Goal: Transaction & Acquisition: Purchase product/service

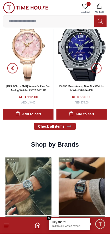
scroll to position [294, 0]
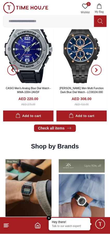
click at [16, 161] on img at bounding box center [28, 195] width 51 height 79
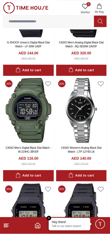
scroll to position [391, 0]
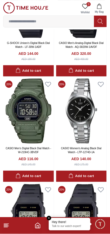
click at [74, 108] on img at bounding box center [81, 110] width 51 height 65
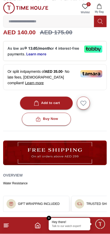
scroll to position [141, 0]
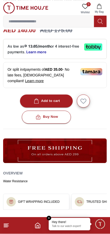
click at [32, 94] on button "Add to cart" at bounding box center [46, 100] width 53 height 13
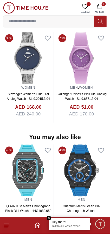
scroll to position [409, 0]
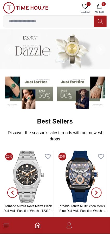
click at [26, 29] on img at bounding box center [55, 49] width 110 height 40
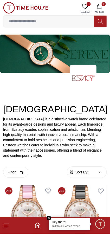
click at [21, 22] on input at bounding box center [48, 21] width 91 height 10
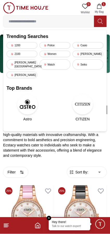
click at [24, 19] on input at bounding box center [48, 21] width 91 height 10
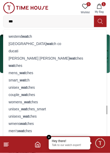
type input "***"
click at [15, 127] on div "men's wat ches" at bounding box center [54, 130] width 97 height 7
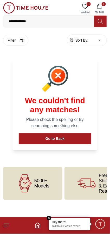
click at [29, 20] on input "**********" at bounding box center [48, 21] width 91 height 10
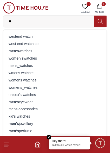
type input "*"
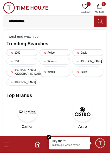
type input "**********"
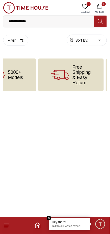
scroll to position [0, 36]
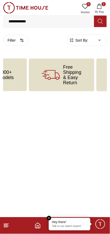
click at [45, 70] on icon at bounding box center [51, 75] width 18 height 18
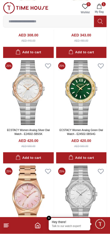
scroll to position [758, 0]
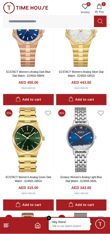
scroll to position [1240, 0]
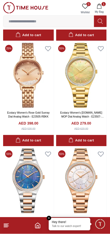
scroll to position [1512, 0]
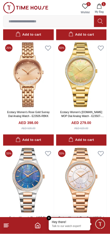
scroll to position [1240, 0]
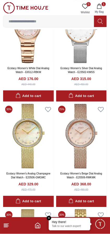
scroll to position [1025, 0]
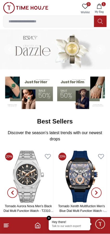
click at [20, 162] on button "button" at bounding box center [12, 192] width 19 height 84
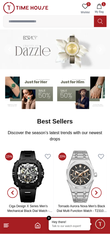
click at [81, 166] on img at bounding box center [81, 176] width 50 height 52
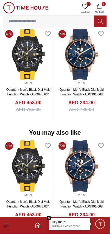
scroll to position [463, 0]
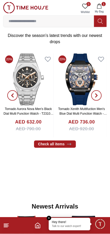
scroll to position [97, 0]
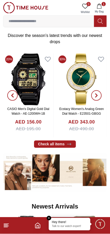
click at [33, 71] on img at bounding box center [28, 79] width 50 height 52
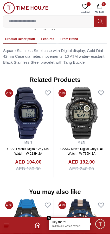
scroll to position [336, 0]
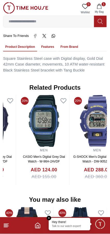
click at [72, 147] on div "MEN G-SHOCK Men's Digital Black Dial Watch - DW-9052-2V AED 288.00 AED 360.00" at bounding box center [97, 166] width 50 height 38
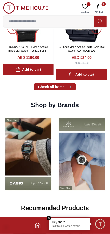
scroll to position [97, 0]
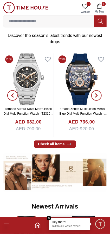
click at [19, 77] on button "button" at bounding box center [12, 95] width 19 height 84
click at [18, 71] on button "button" at bounding box center [12, 95] width 19 height 84
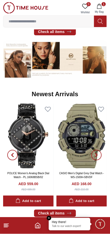
scroll to position [210, 0]
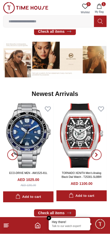
click at [25, 115] on img at bounding box center [28, 135] width 50 height 65
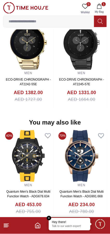
scroll to position [419, 0]
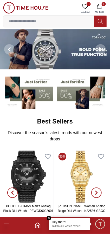
click at [34, 54] on img at bounding box center [55, 49] width 110 height 40
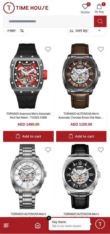
scroll to position [141, 0]
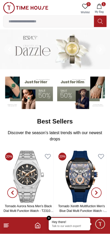
click at [23, 160] on img at bounding box center [28, 176] width 50 height 52
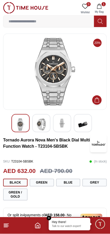
click at [41, 122] on img at bounding box center [41, 124] width 9 height 12
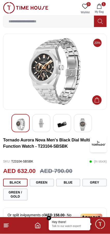
click at [17, 123] on img at bounding box center [20, 124] width 9 height 12
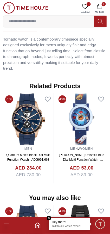
scroll to position [348, 0]
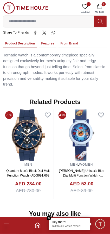
click at [37, 114] on img at bounding box center [28, 135] width 50 height 52
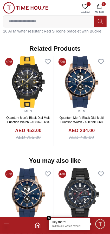
scroll to position [401, 0]
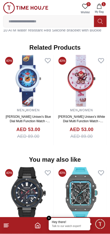
click at [100, 19] on icon at bounding box center [100, 21] width 5 height 5
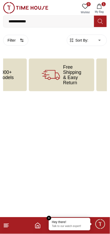
click at [24, 19] on input "**********" at bounding box center [48, 21] width 91 height 10
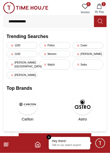
click at [37, 19] on input "**********" at bounding box center [48, 21] width 91 height 10
click at [86, 42] on div "Casio" at bounding box center [87, 45] width 31 height 6
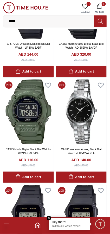
scroll to position [299, 0]
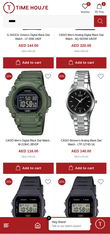
click at [80, 98] on img at bounding box center [81, 103] width 51 height 65
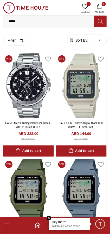
click at [23, 87] on img at bounding box center [28, 85] width 51 height 65
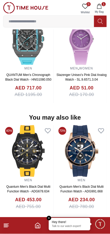
scroll to position [439, 0]
